Goal: Task Accomplishment & Management: Manage account settings

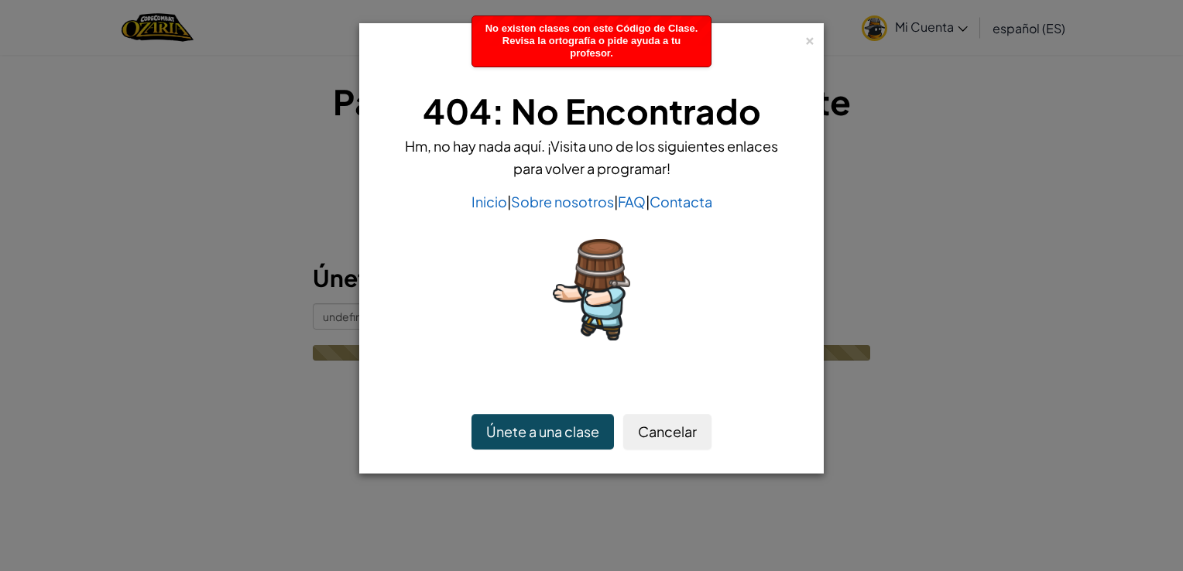
click at [338, 315] on div "× 404: No Encontrado Hm, no hay nada aquí. ¡Visita uno de los siguientes enlace…" at bounding box center [591, 285] width 1183 height 571
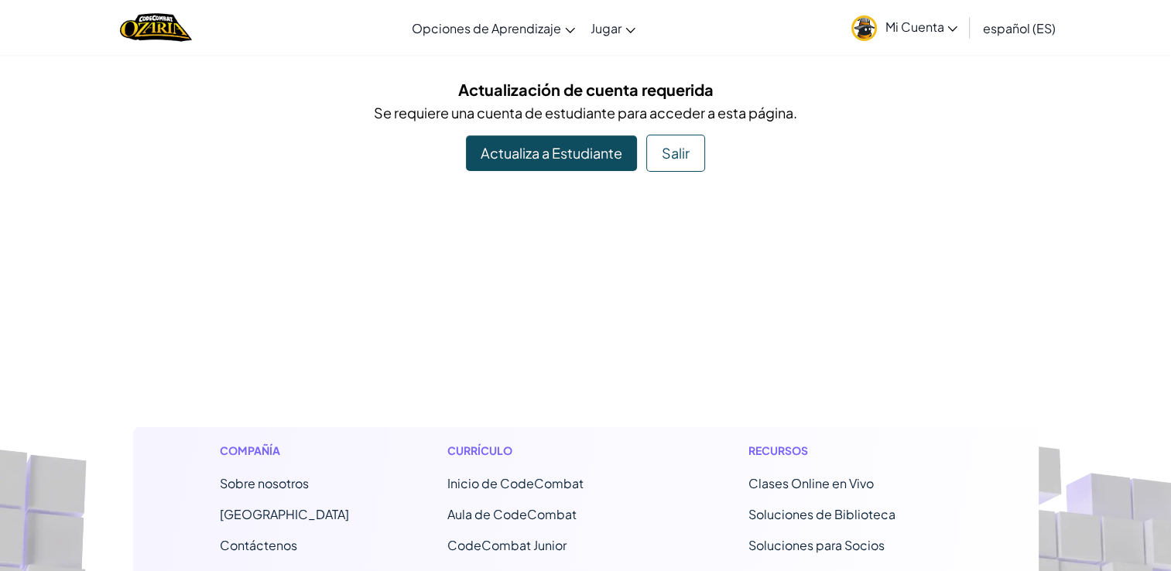
click at [948, 42] on link "Mi Cuenta" at bounding box center [905, 27] width 122 height 49
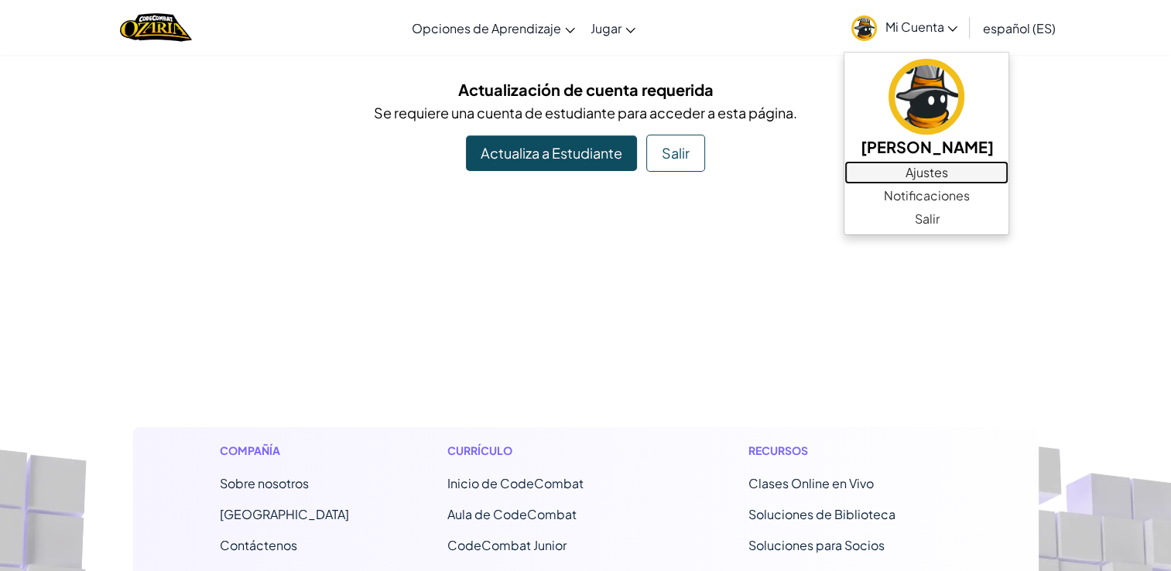
click at [972, 166] on link "Ajustes" at bounding box center [927, 172] width 164 height 23
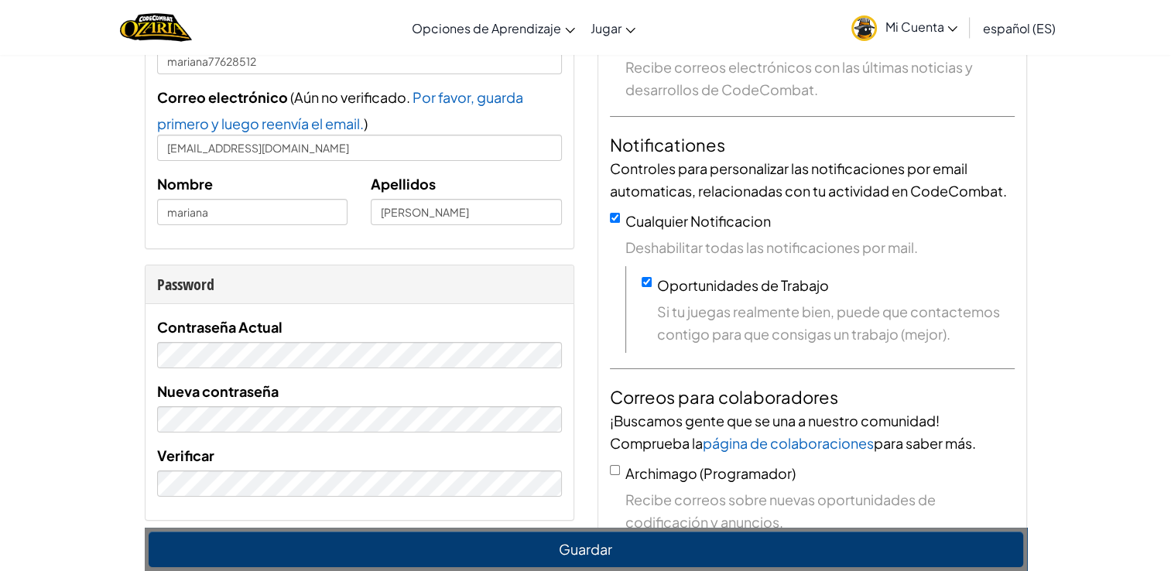
scroll to position [310, 0]
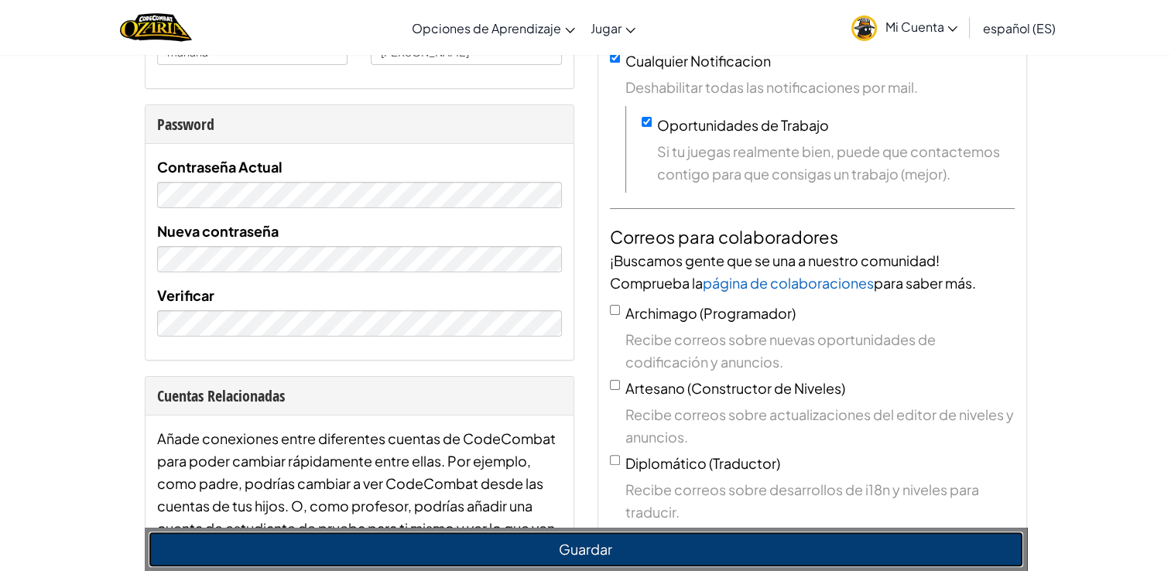
click at [549, 533] on button "Guardar" at bounding box center [586, 550] width 875 height 36
click at [539, 540] on button "Guardar" at bounding box center [586, 550] width 875 height 36
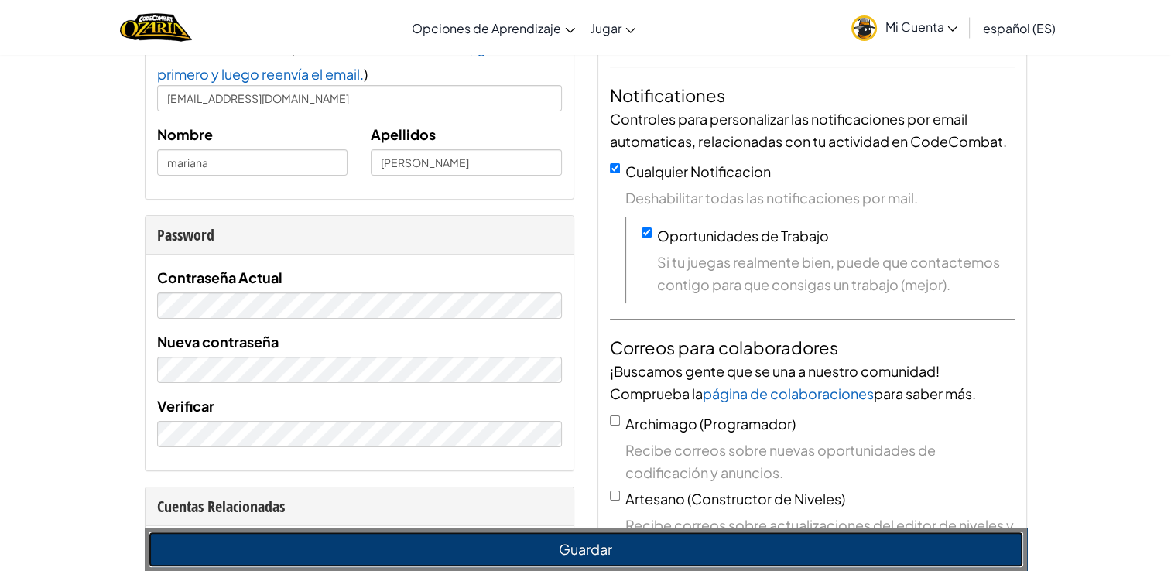
scroll to position [0, 0]
